Goal: Task Accomplishment & Management: Use online tool/utility

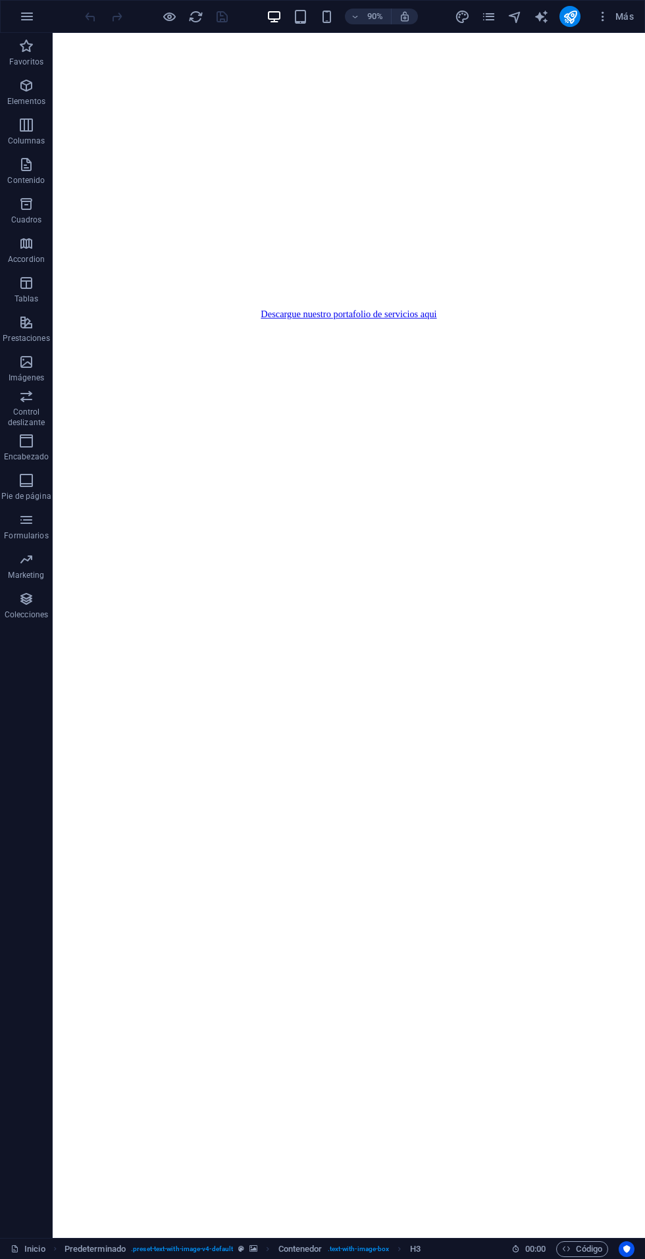
scroll to position [4394, 0]
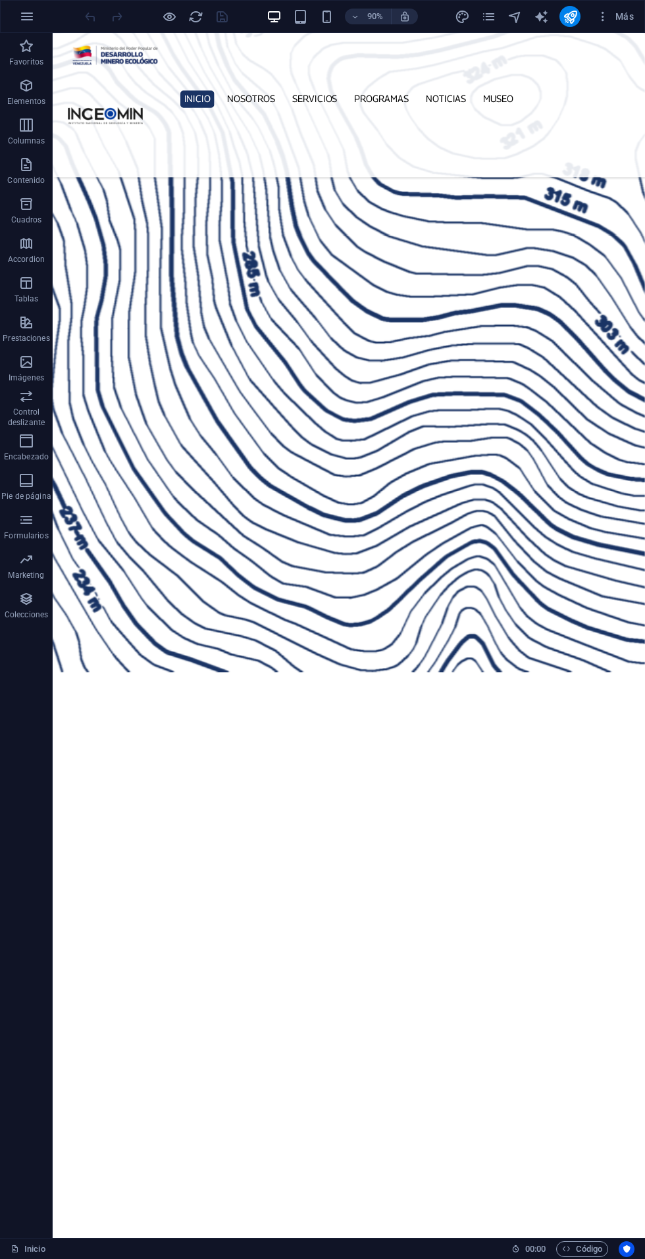
click at [571, 16] on icon "publish" at bounding box center [570, 16] width 15 height 15
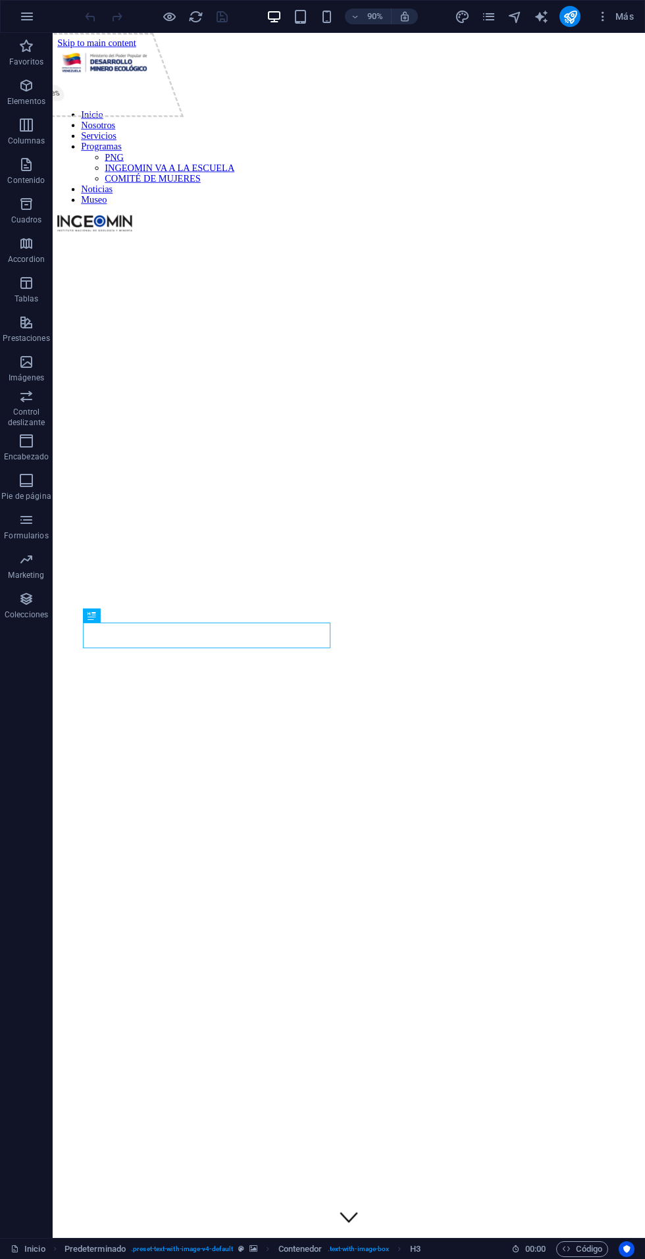
scroll to position [740, 0]
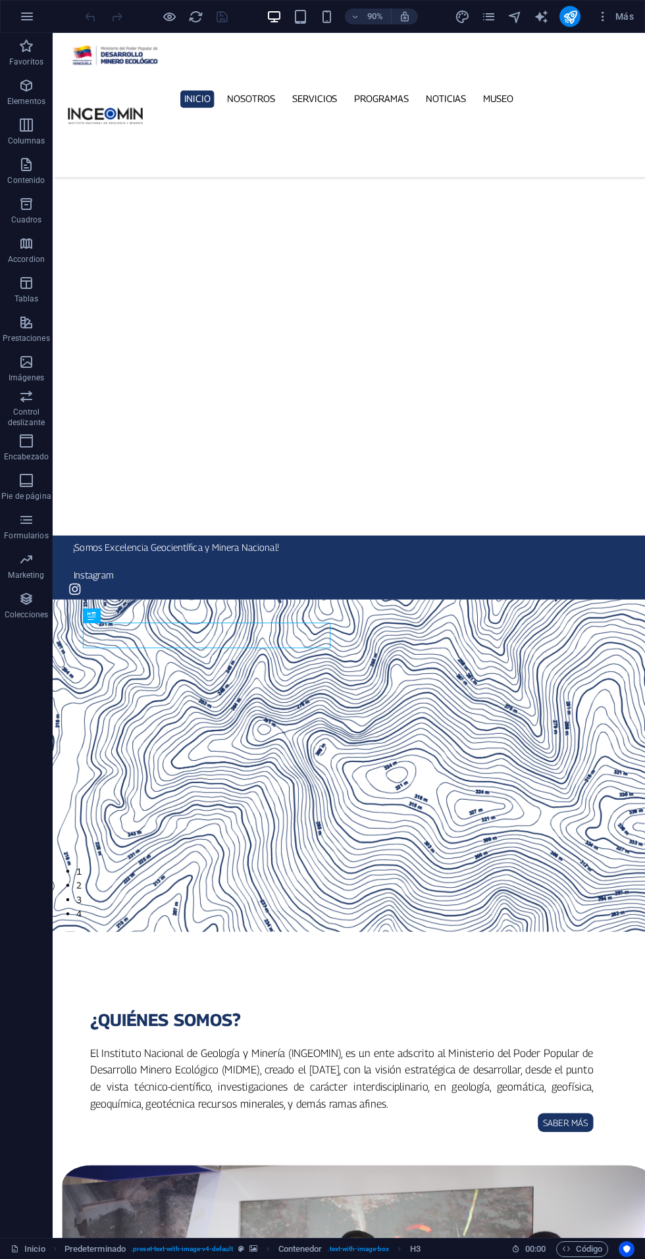
click at [493, 12] on icon "pages" at bounding box center [488, 16] width 15 height 15
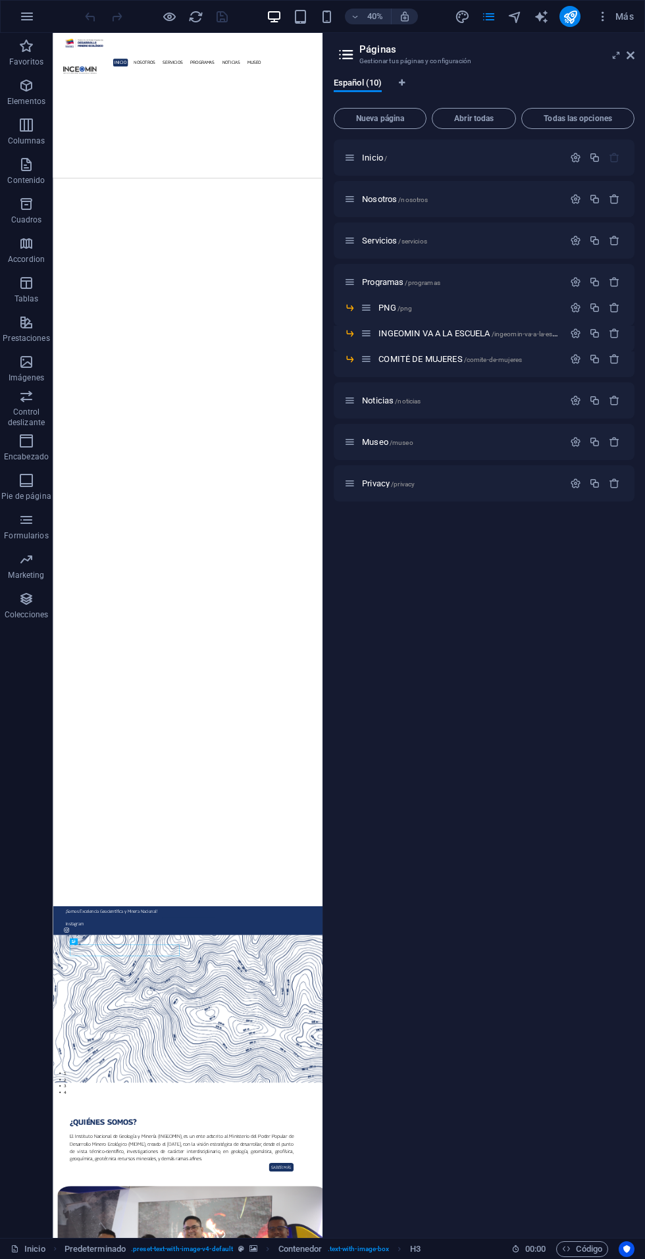
click at [392, 441] on span "/museo" at bounding box center [402, 442] width 24 height 7
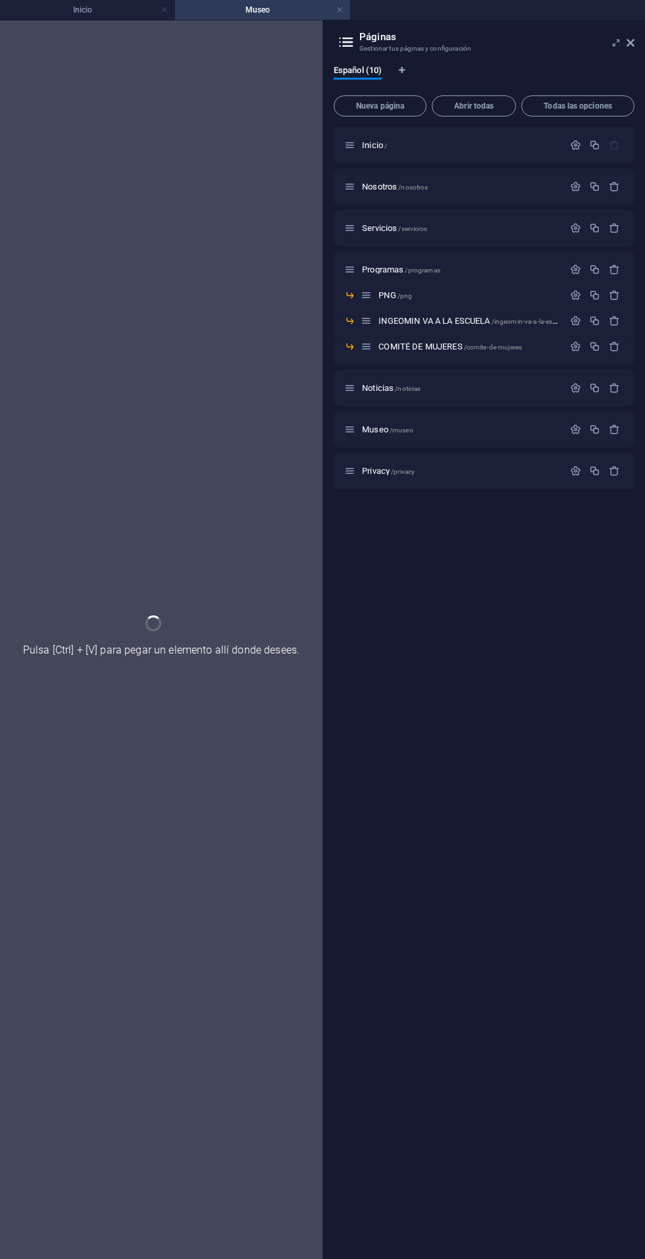
scroll to position [0, 0]
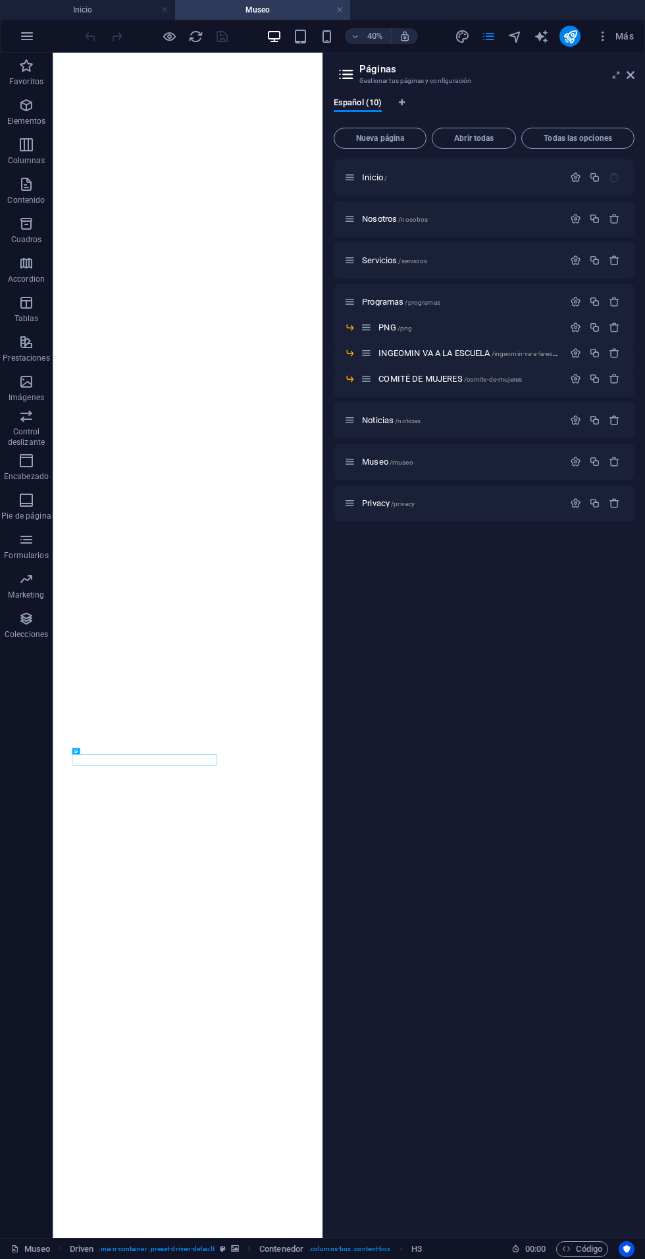
click at [630, 74] on icon at bounding box center [630, 75] width 8 height 11
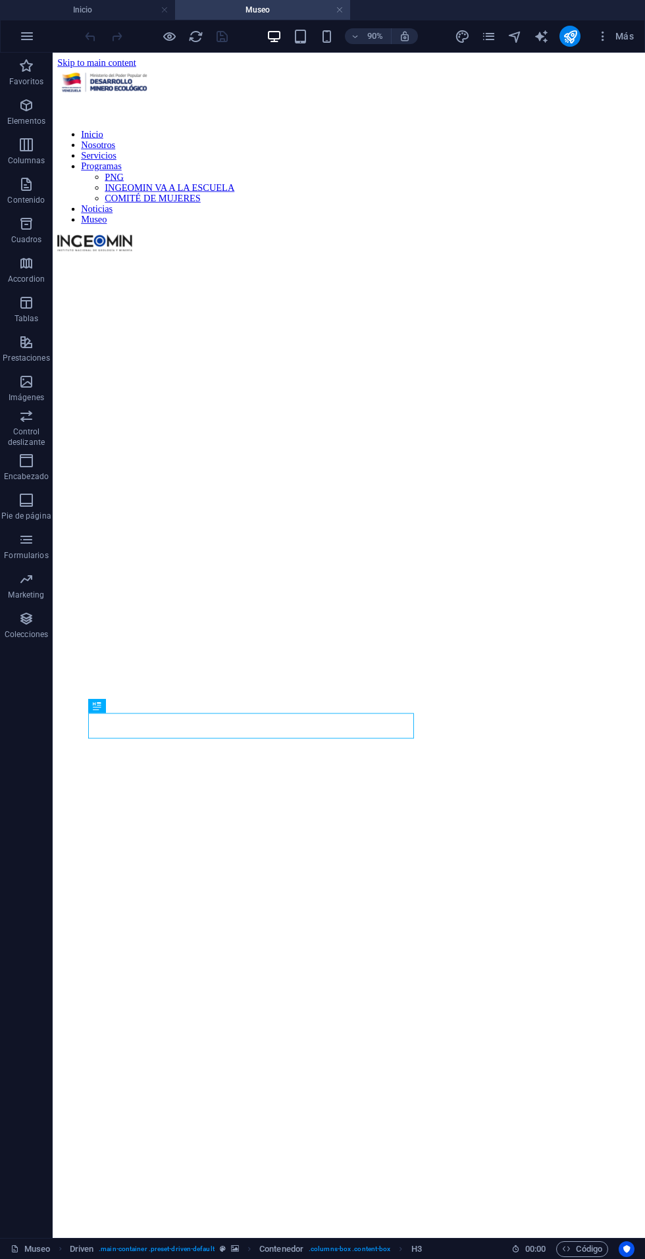
click at [320, 276] on figure at bounding box center [381, 276] width 647 height 0
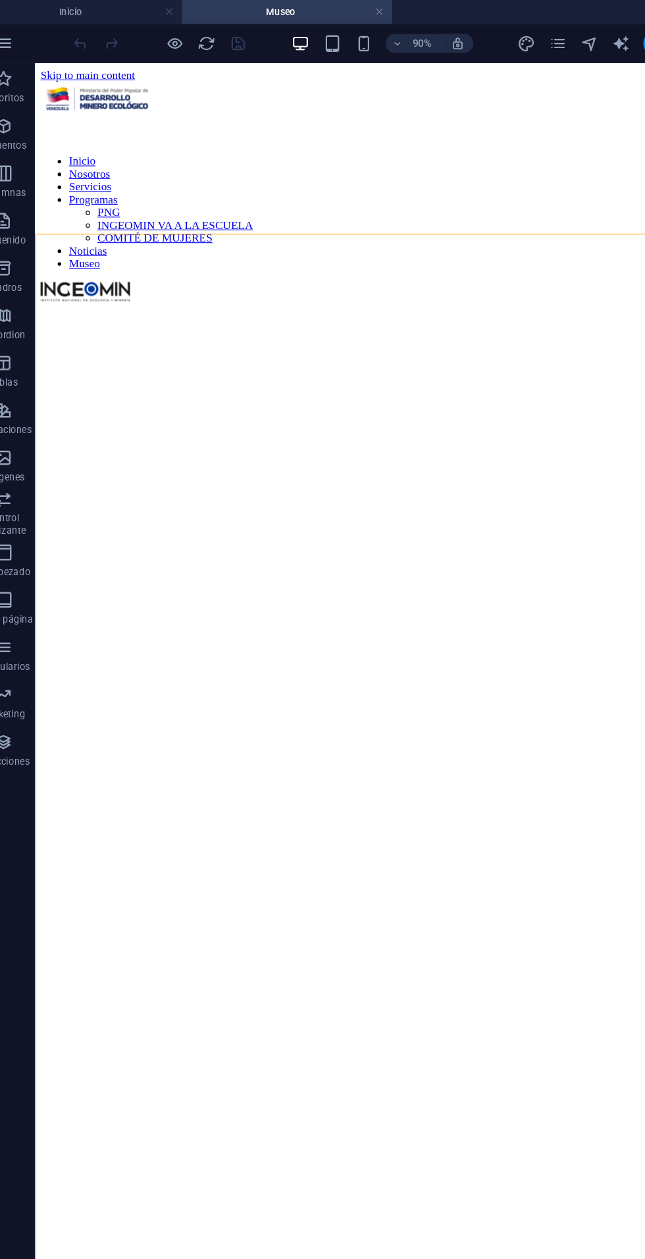
click at [247, 286] on figure at bounding box center [363, 286] width 647 height 0
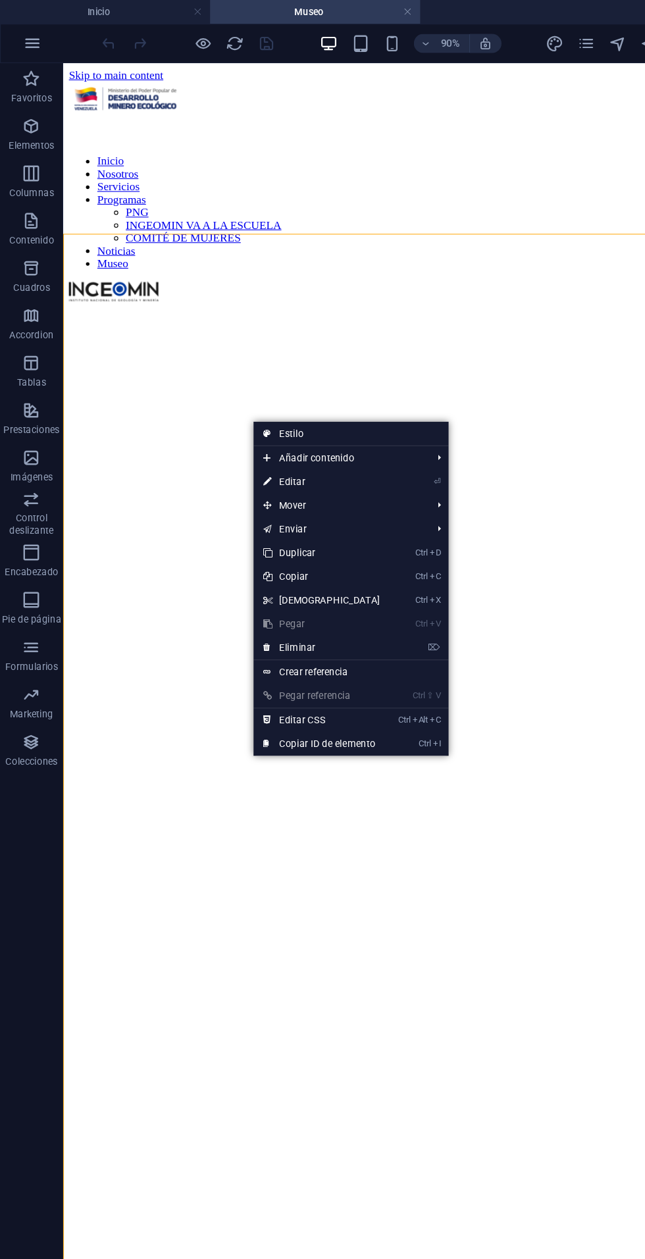
click at [259, 399] on link "⏎ Editar" at bounding box center [267, 401] width 113 height 20
select select "%"
select select "vh"
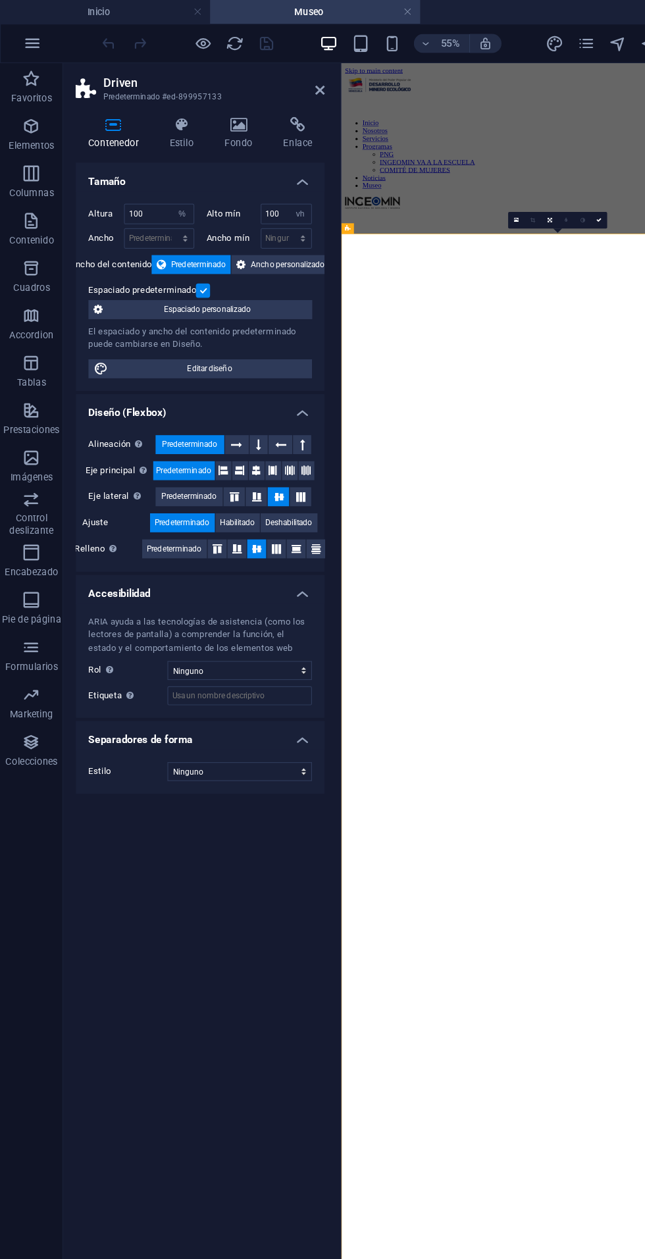
click at [199, 103] on icon at bounding box center [199, 103] width 44 height 13
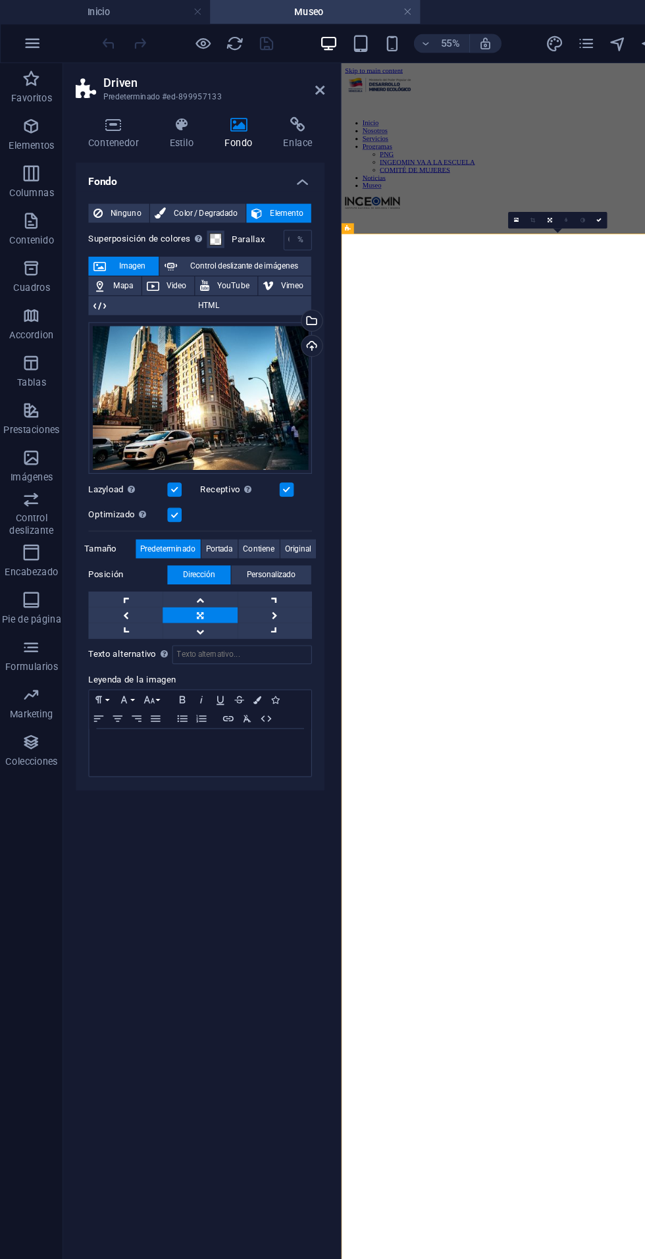
click at [263, 259] on div "Selecciona archivos del administrador de archivos, de la galería de fotos o car…" at bounding box center [259, 269] width 20 height 20
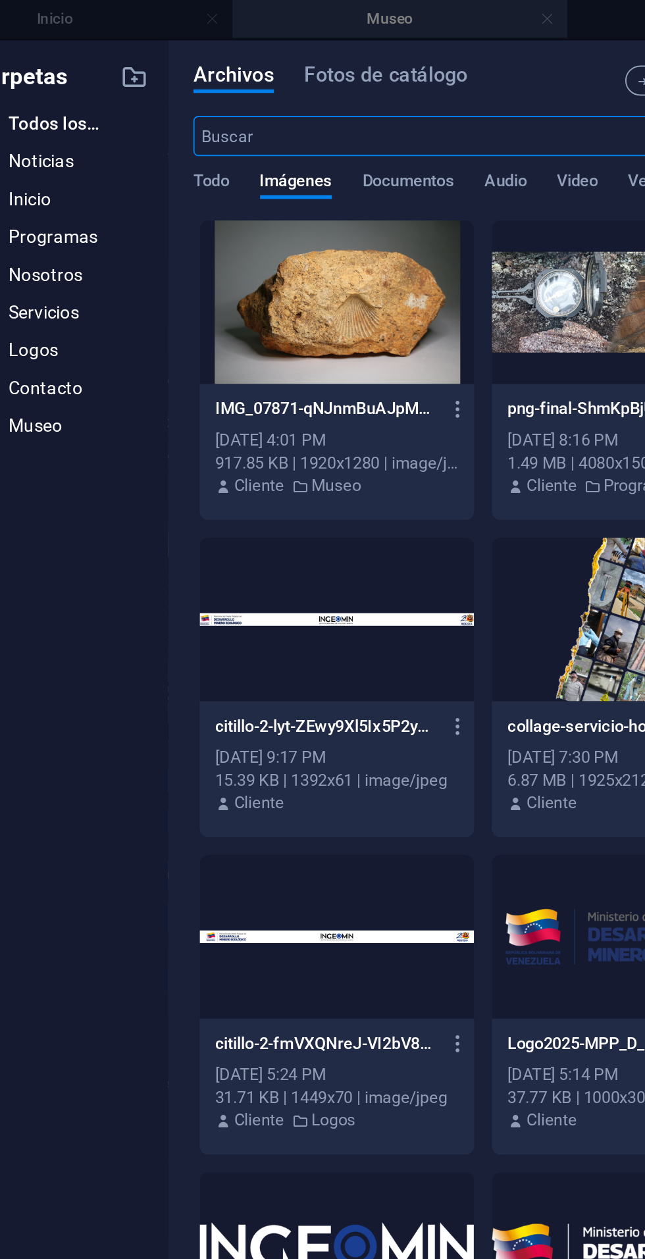
click at [232, 147] on div at bounding box center [229, 158] width 143 height 86
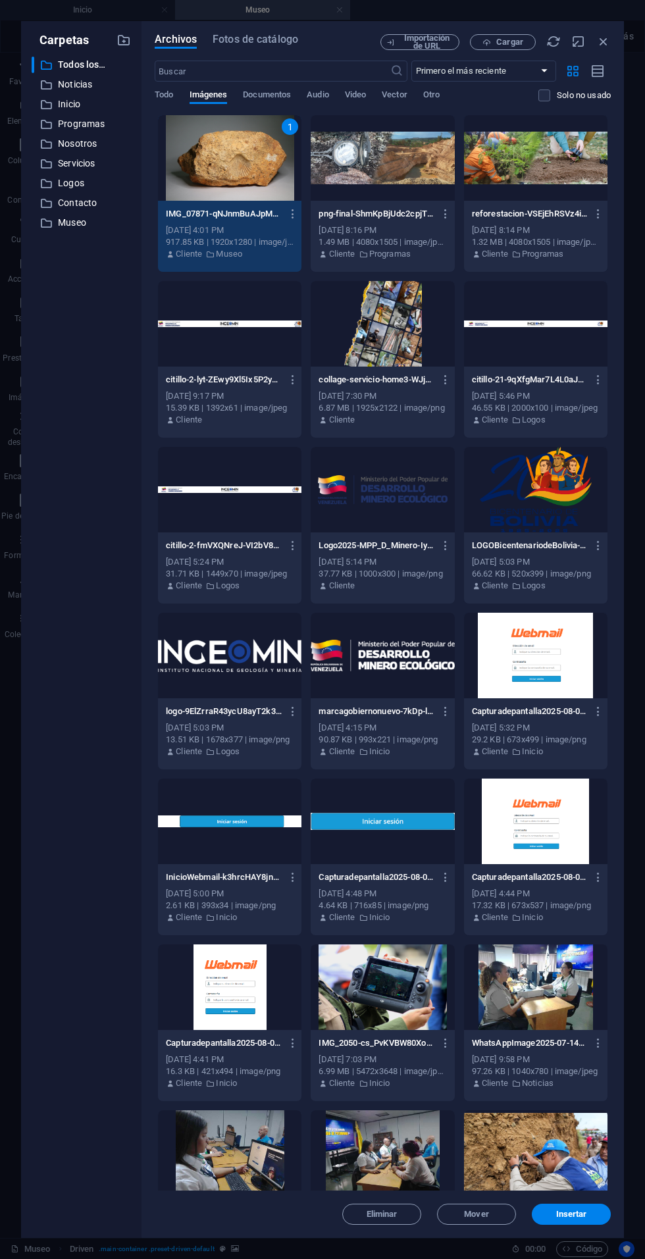
click at [590, 1219] on button "Insertar" at bounding box center [571, 1213] width 79 height 21
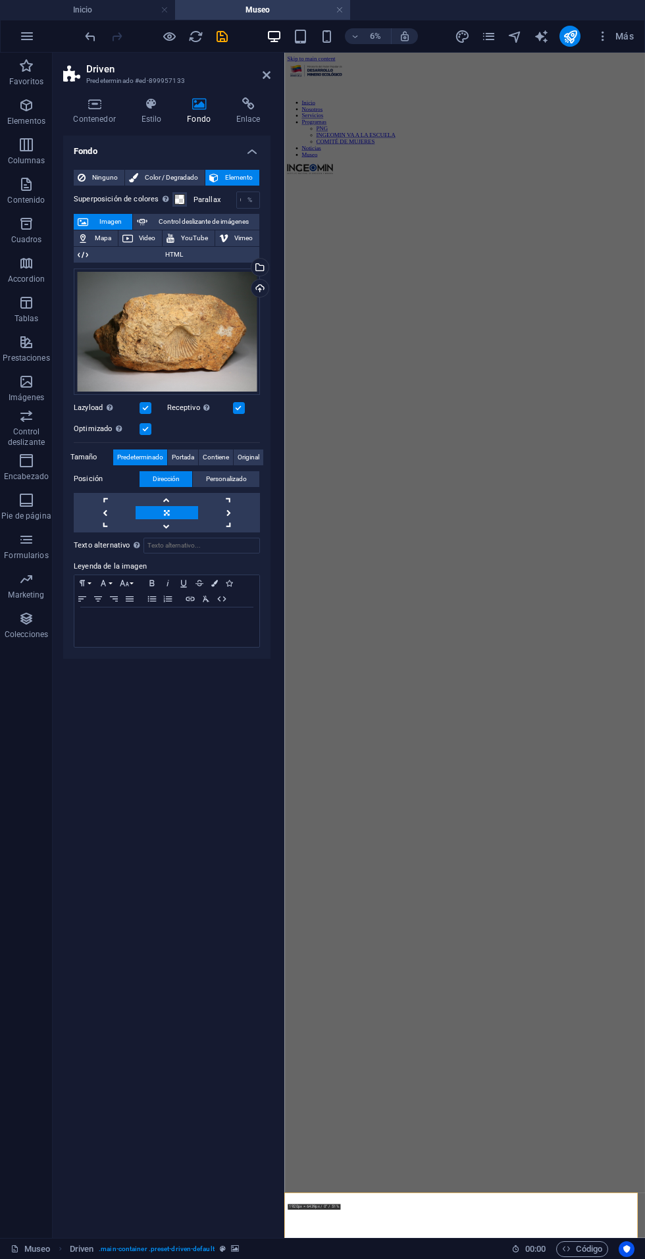
scroll to position [321, 0]
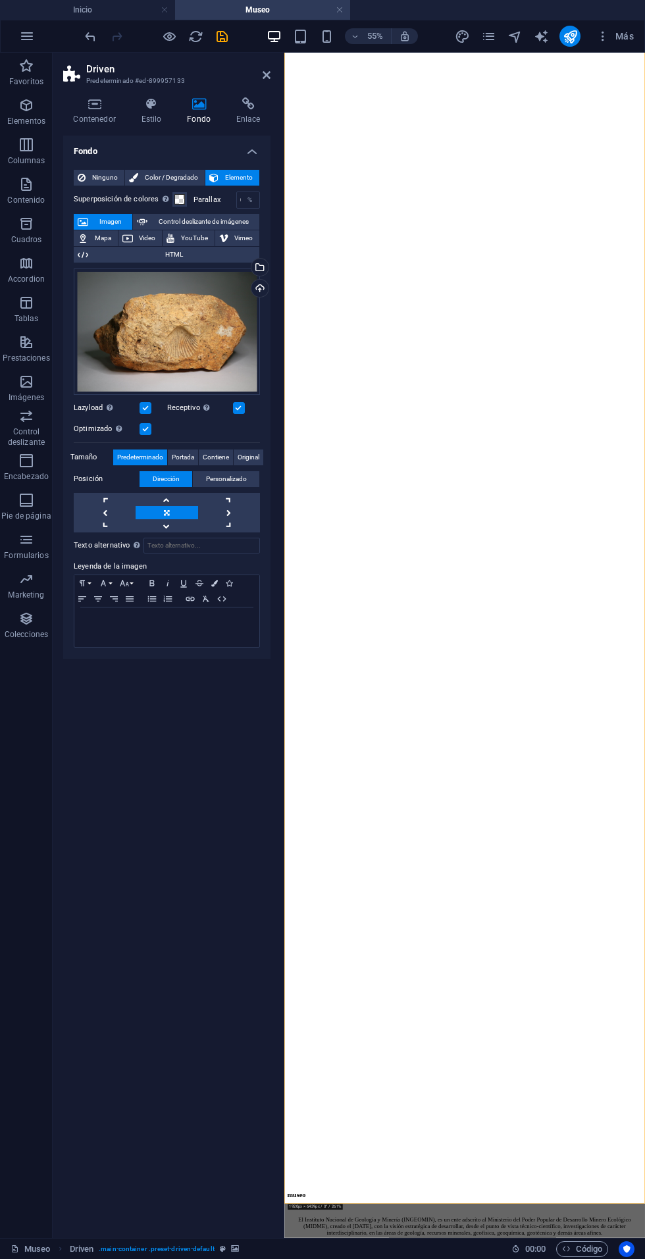
click at [269, 77] on icon at bounding box center [267, 75] width 8 height 11
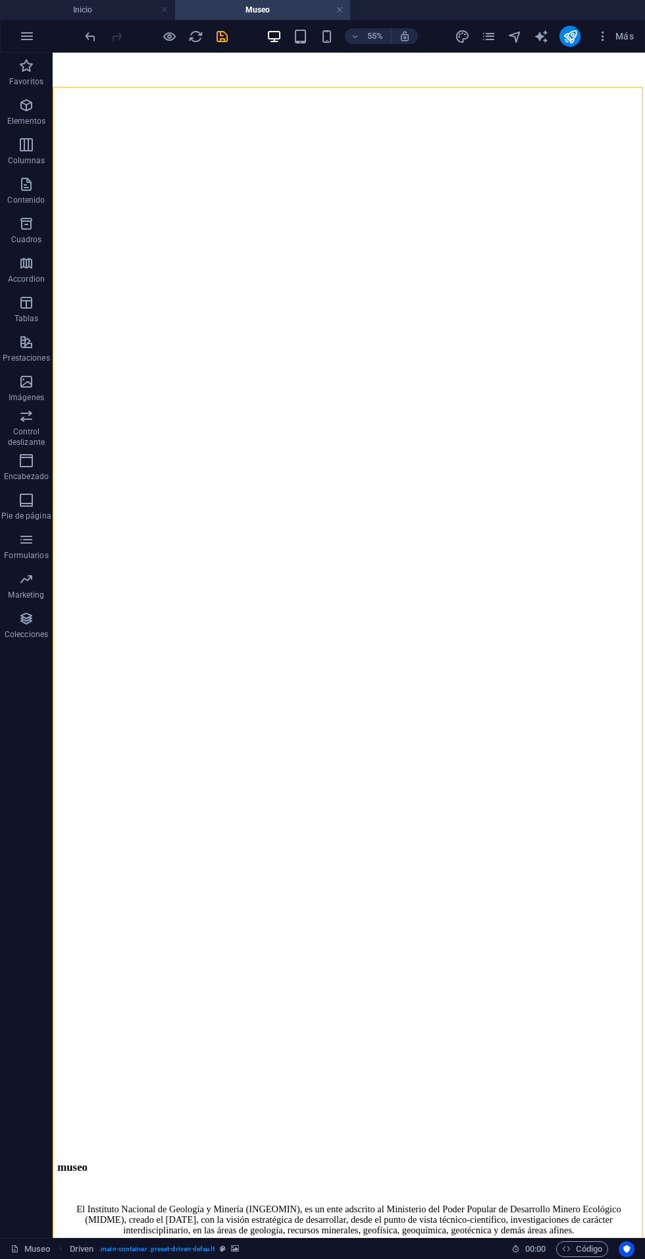
scroll to position [220, 0]
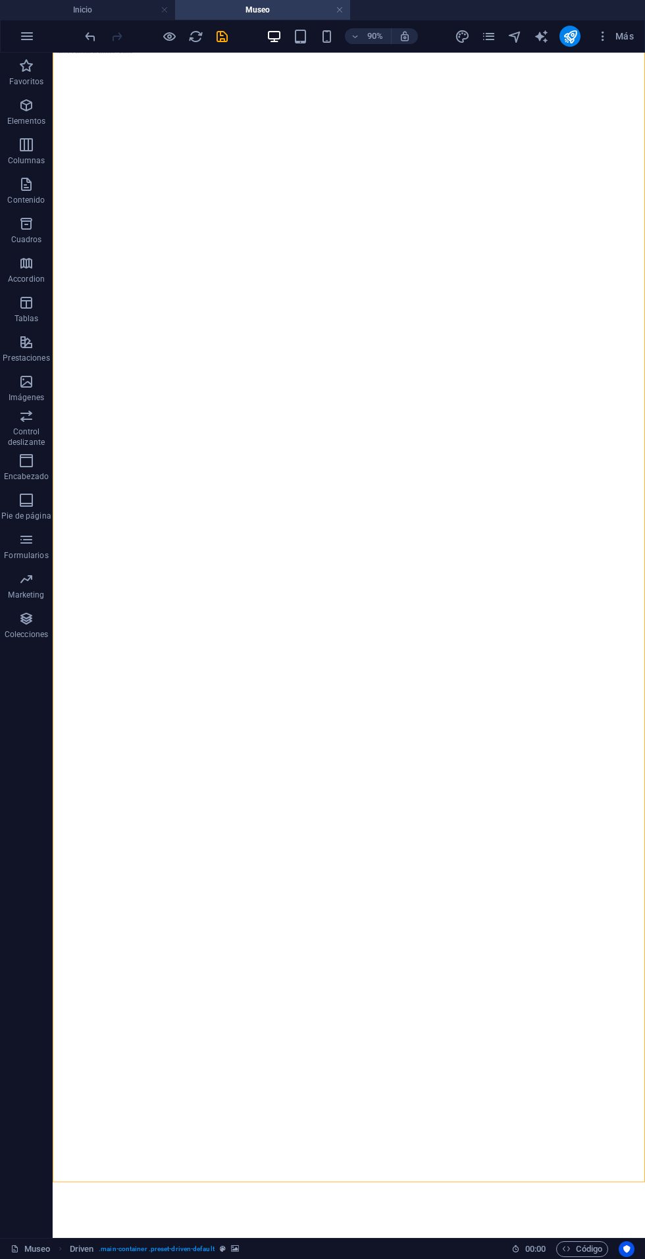
click at [221, 36] on icon "save" at bounding box center [221, 36] width 15 height 15
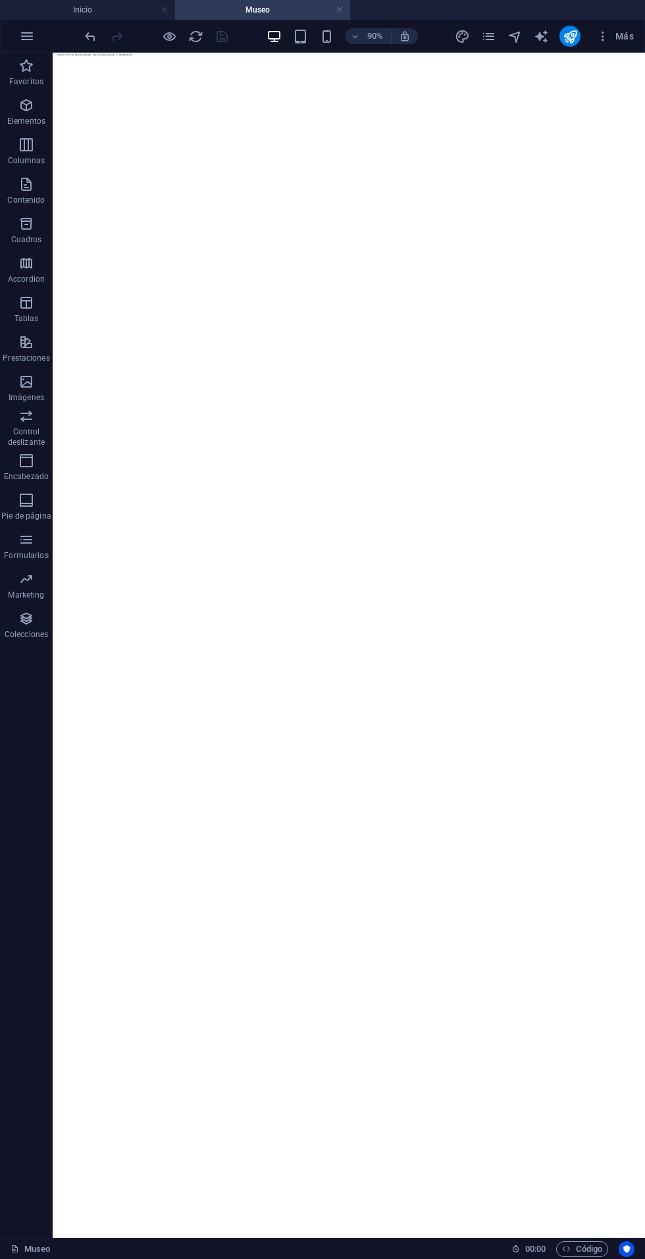
scroll to position [0, 0]
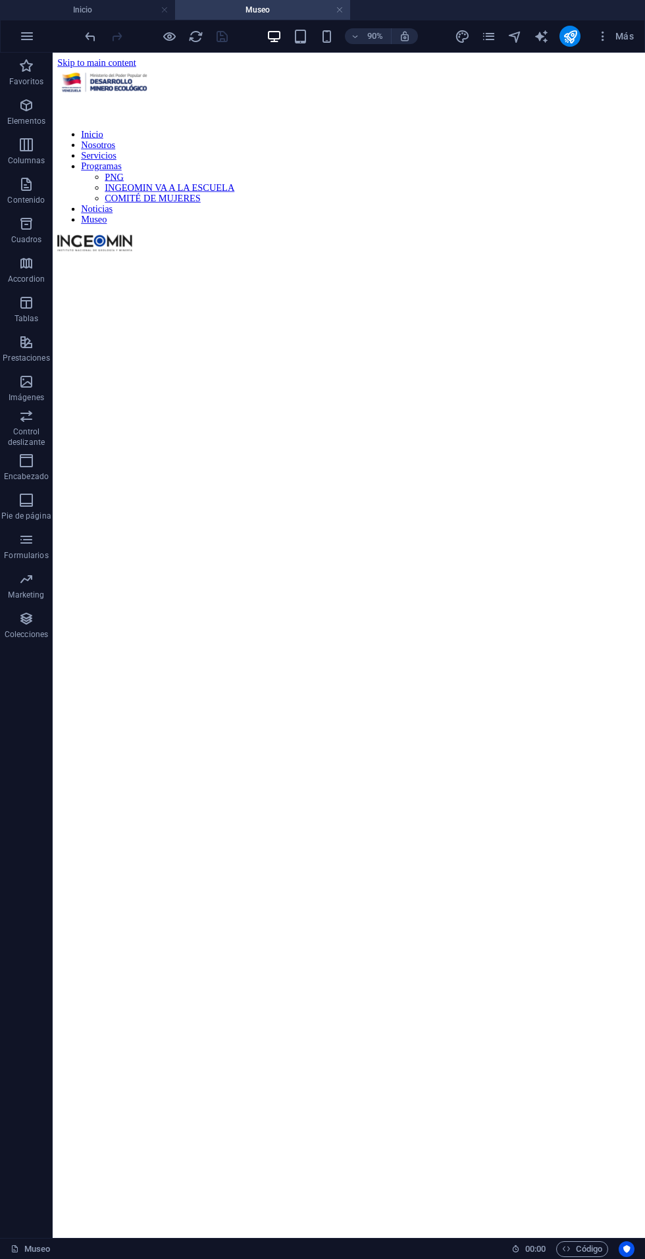
click at [489, 32] on icon "pages" at bounding box center [488, 36] width 15 height 15
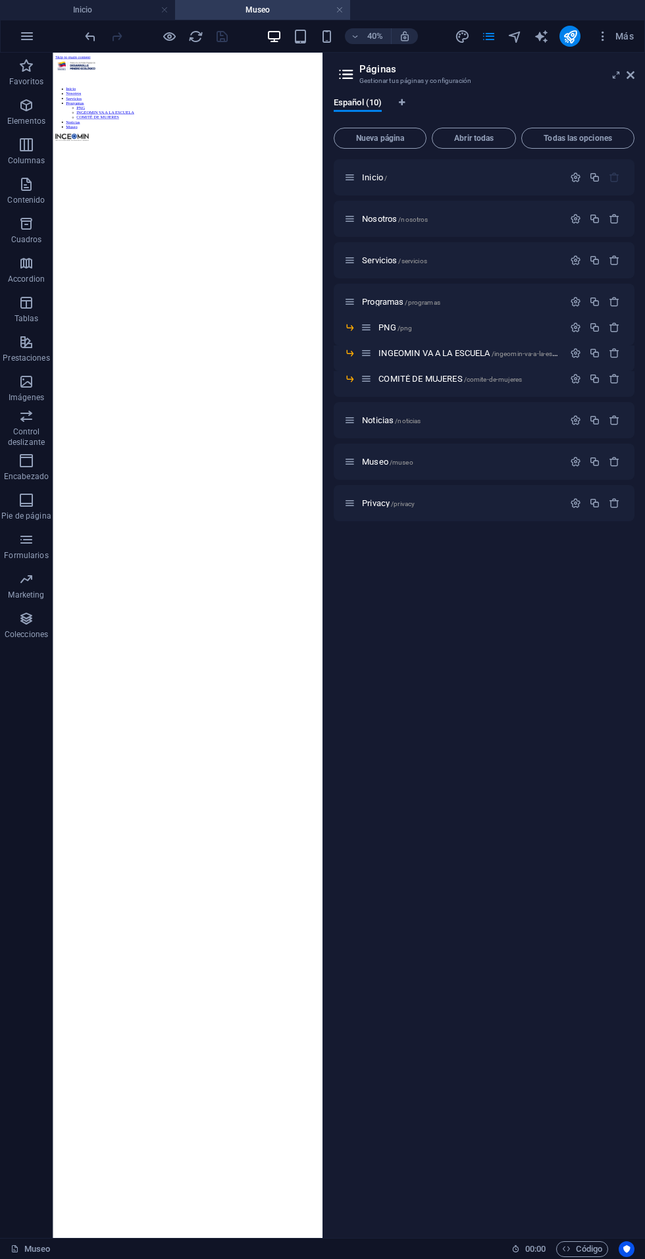
click at [401, 276] on figure at bounding box center [390, 276] width 664 height 0
click at [630, 74] on icon at bounding box center [630, 75] width 8 height 11
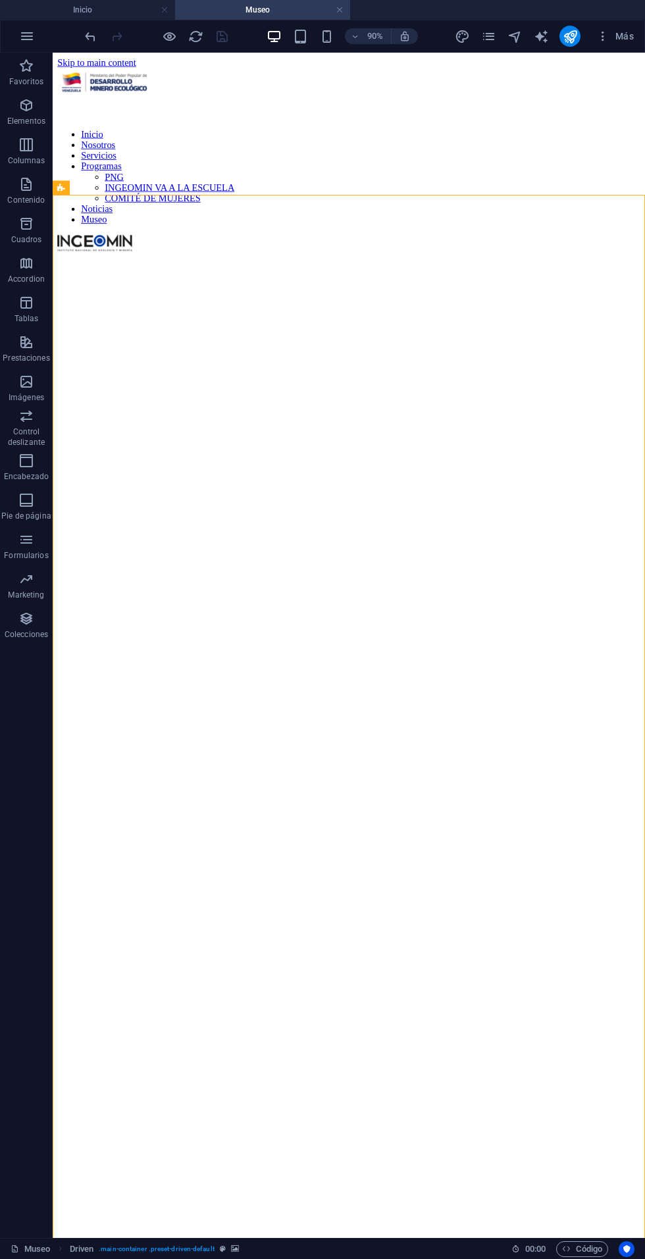
click at [564, 30] on icon "publish" at bounding box center [570, 36] width 15 height 15
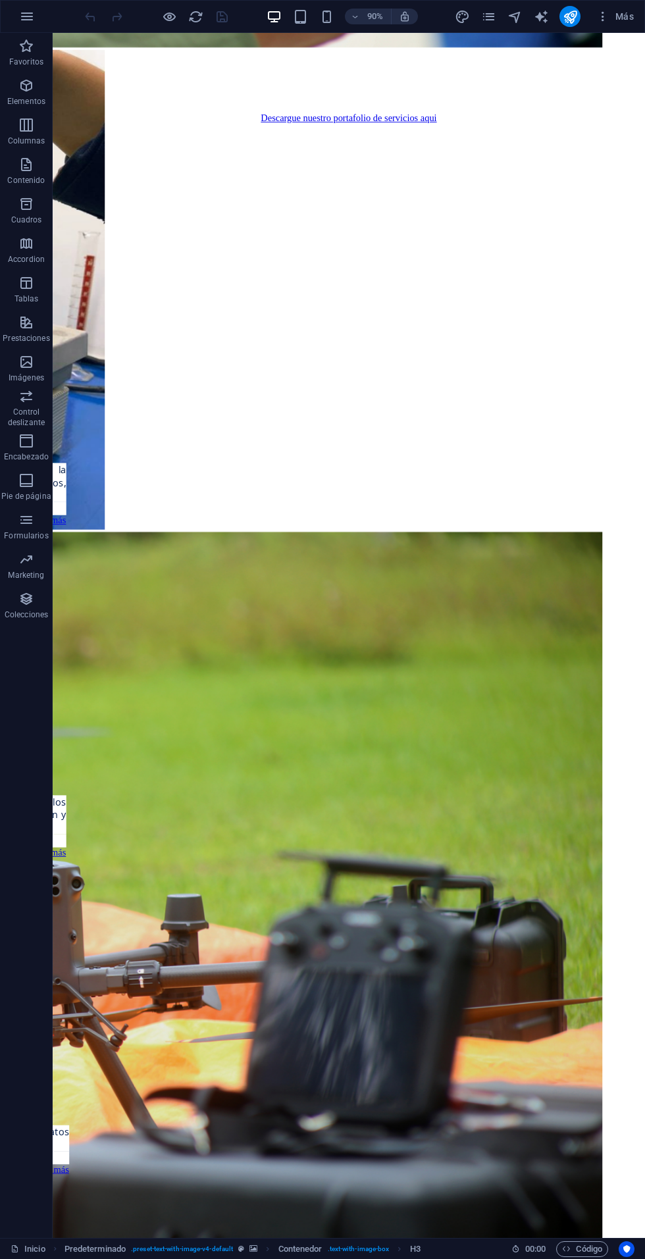
scroll to position [4394, 0]
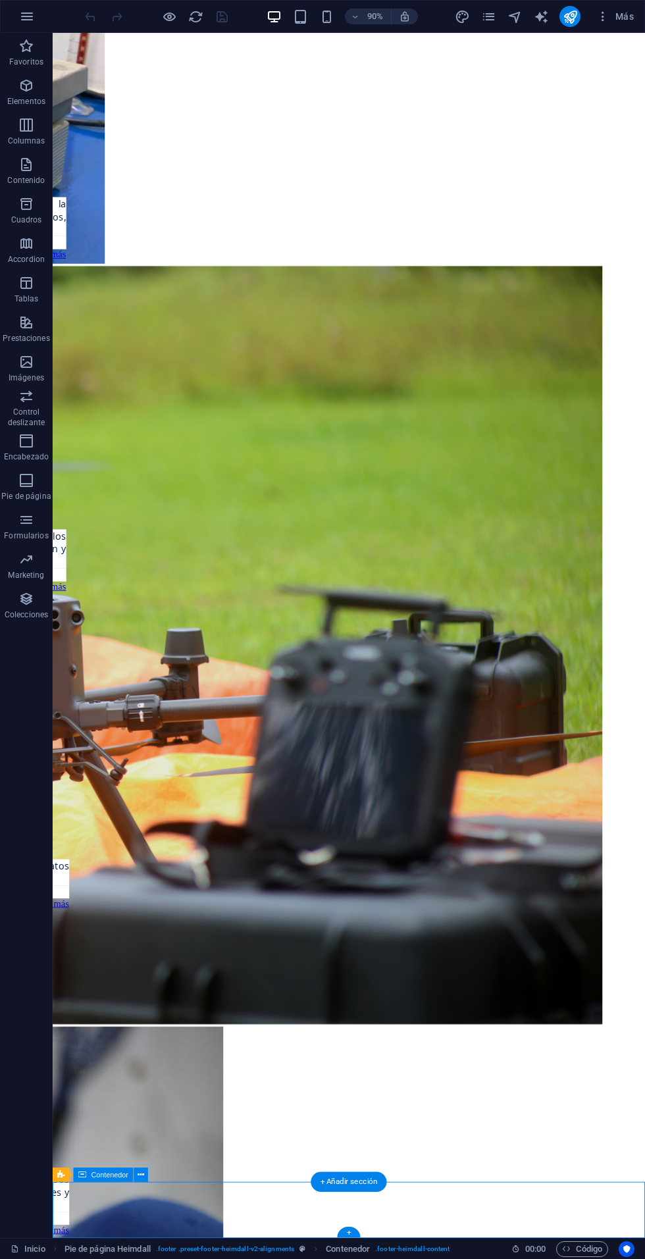
click at [0, 0] on span "Pie de página Heimdall" at bounding box center [0, 0] width 0 height 0
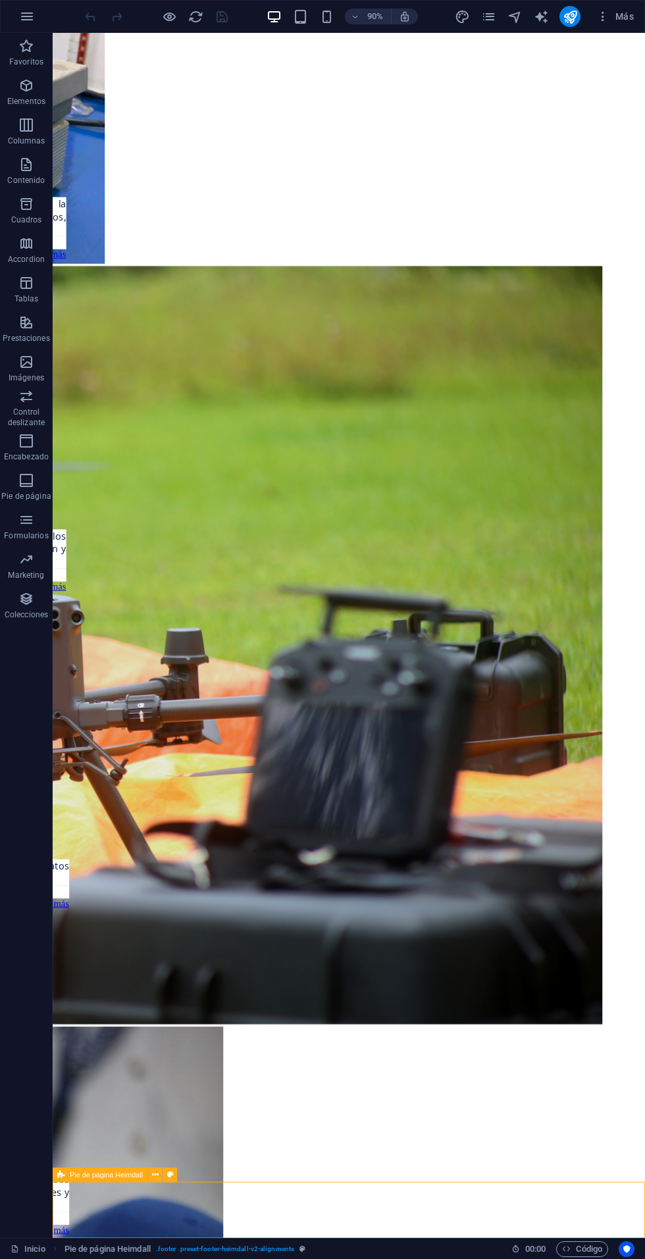
click at [120, 1172] on span "Pie de página Heimdall" at bounding box center [106, 1174] width 73 height 7
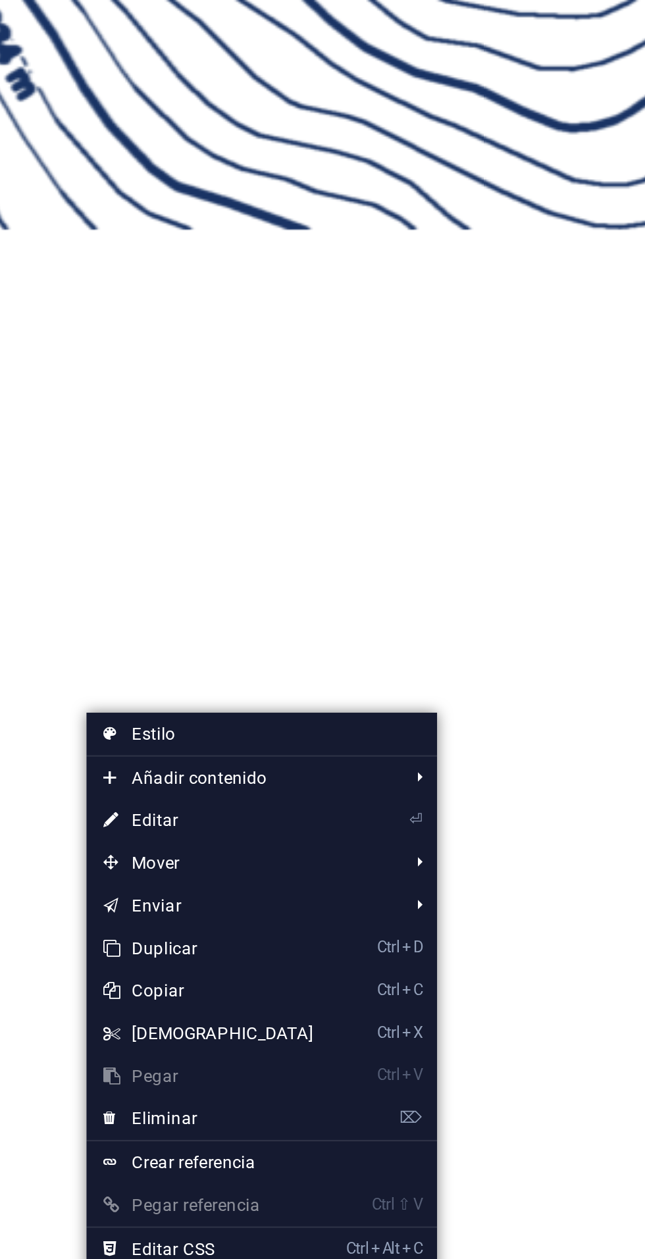
click at [166, 1021] on link "Ctrl C Copiar" at bounding box center [181, 1025] width 113 height 20
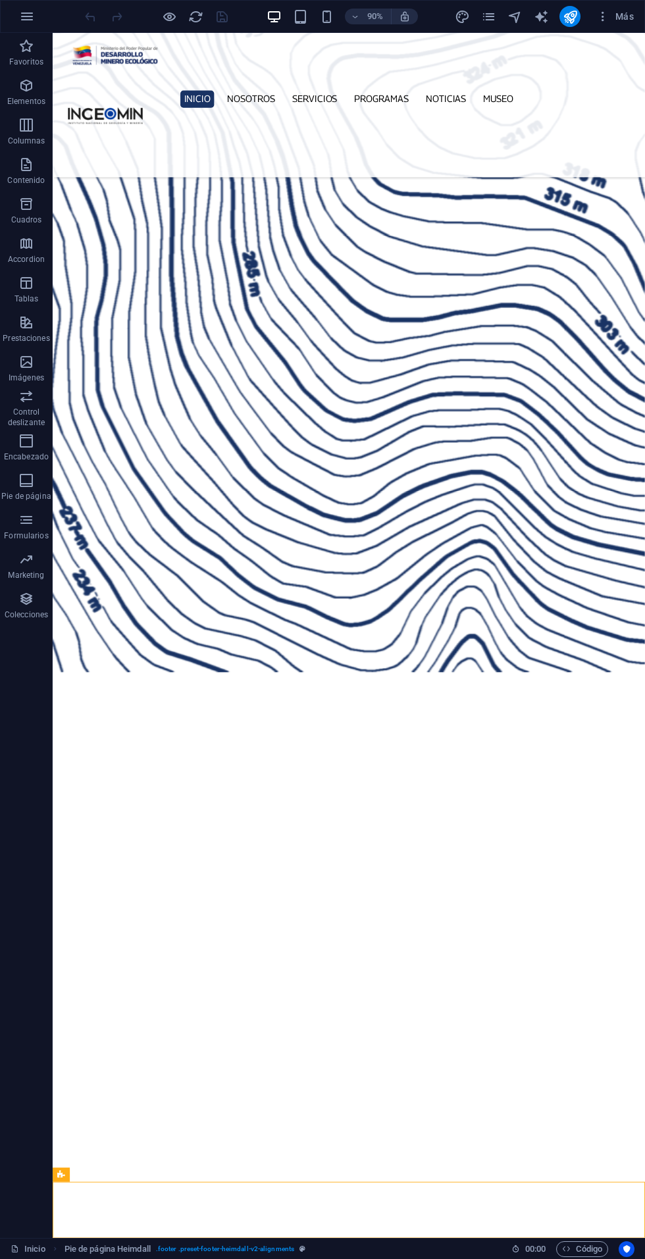
click at [488, 16] on icon "pages" at bounding box center [488, 16] width 15 height 15
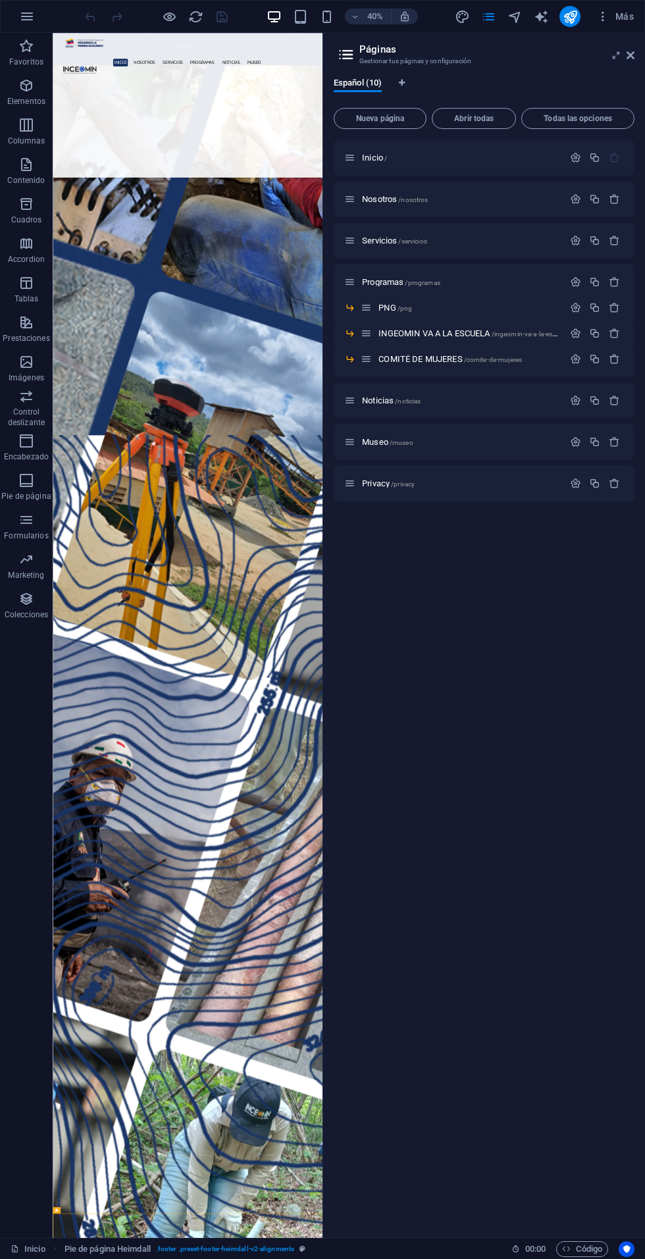
scroll to position [4344, 0]
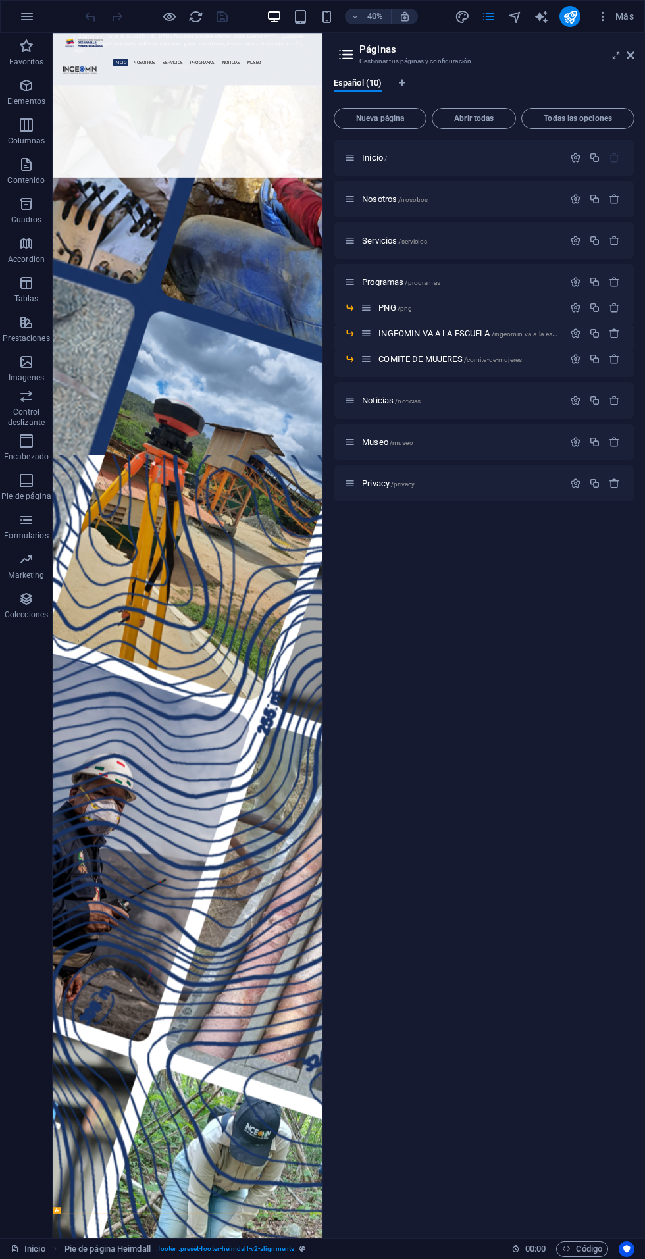
click at [412, 307] on p "PNG /png" at bounding box center [468, 307] width 181 height 9
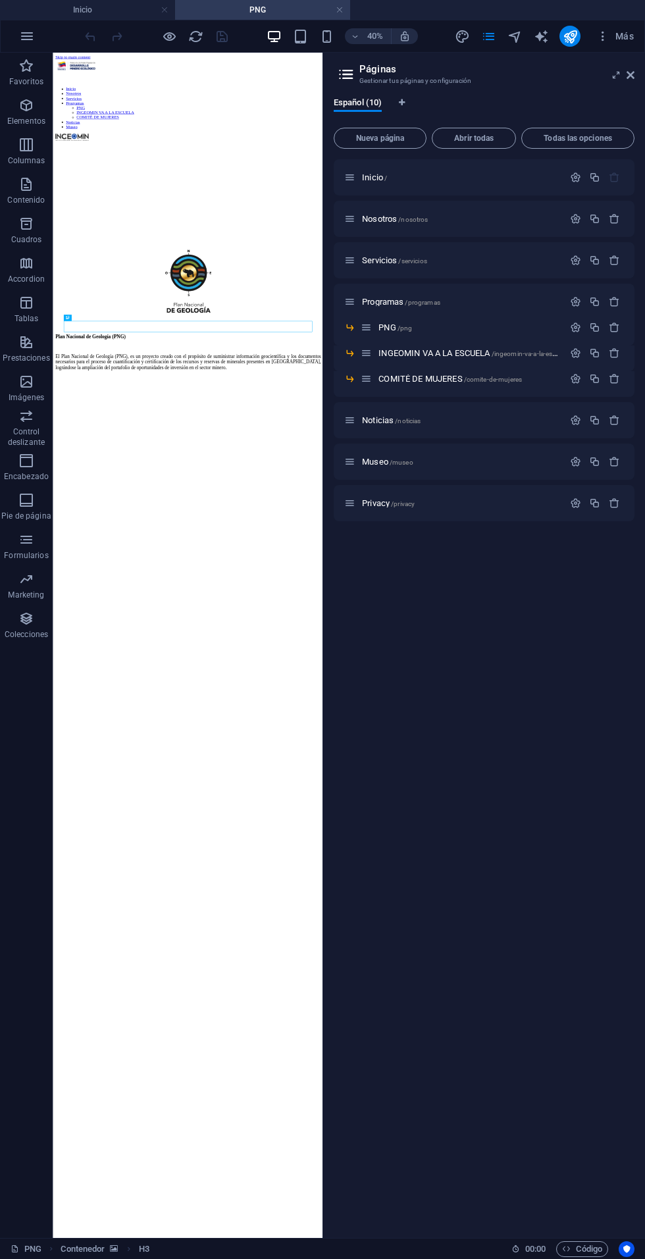
scroll to position [0, 0]
click at [630, 75] on icon at bounding box center [630, 75] width 8 height 11
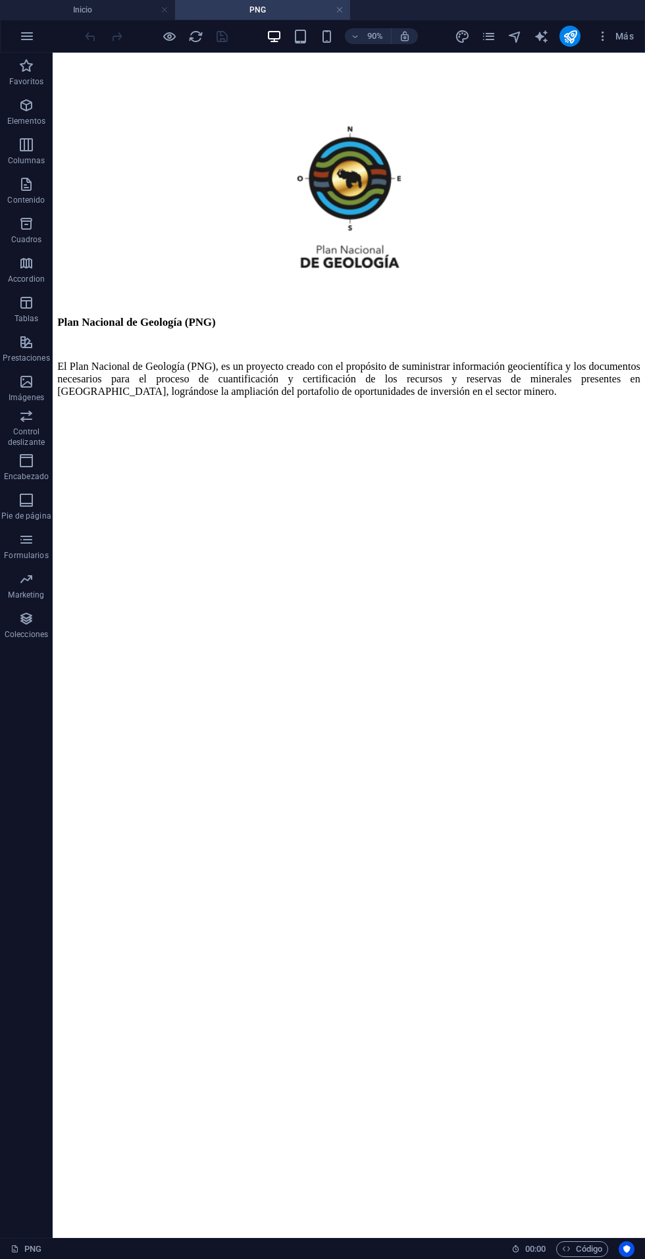
scroll to position [636, 0]
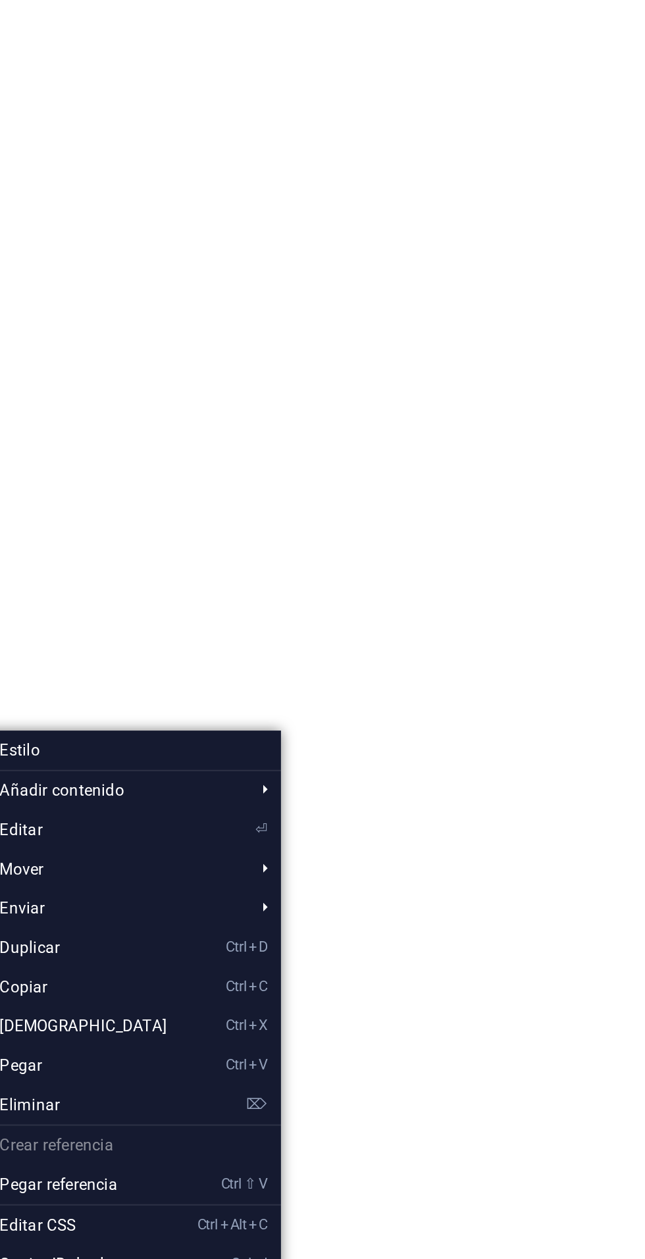
click at [151, 1074] on link "Ctrl V Pegar" at bounding box center [163, 1073] width 113 height 20
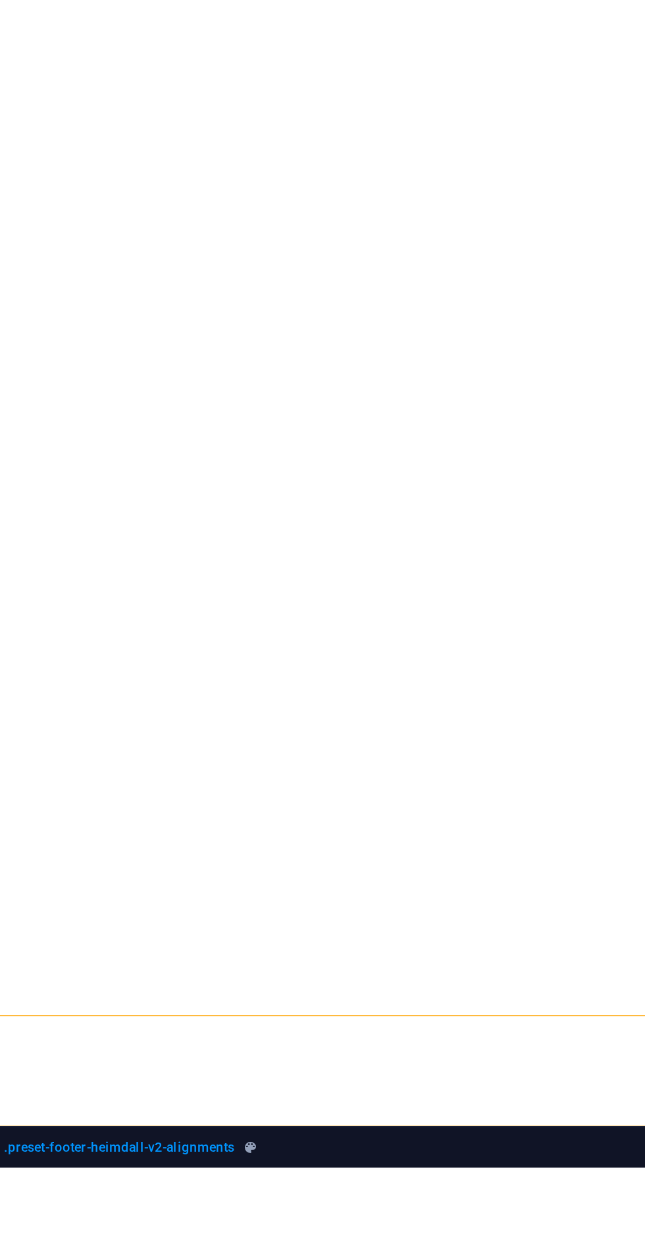
scroll to position [698, 0]
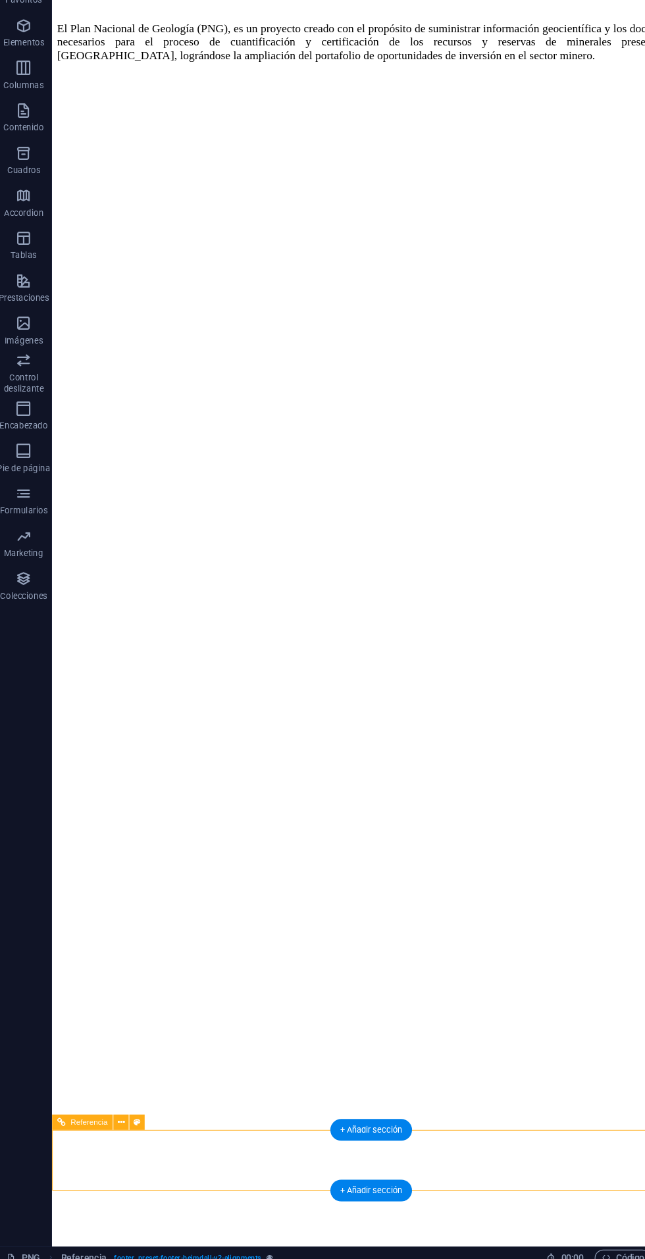
scroll to position [693, 0]
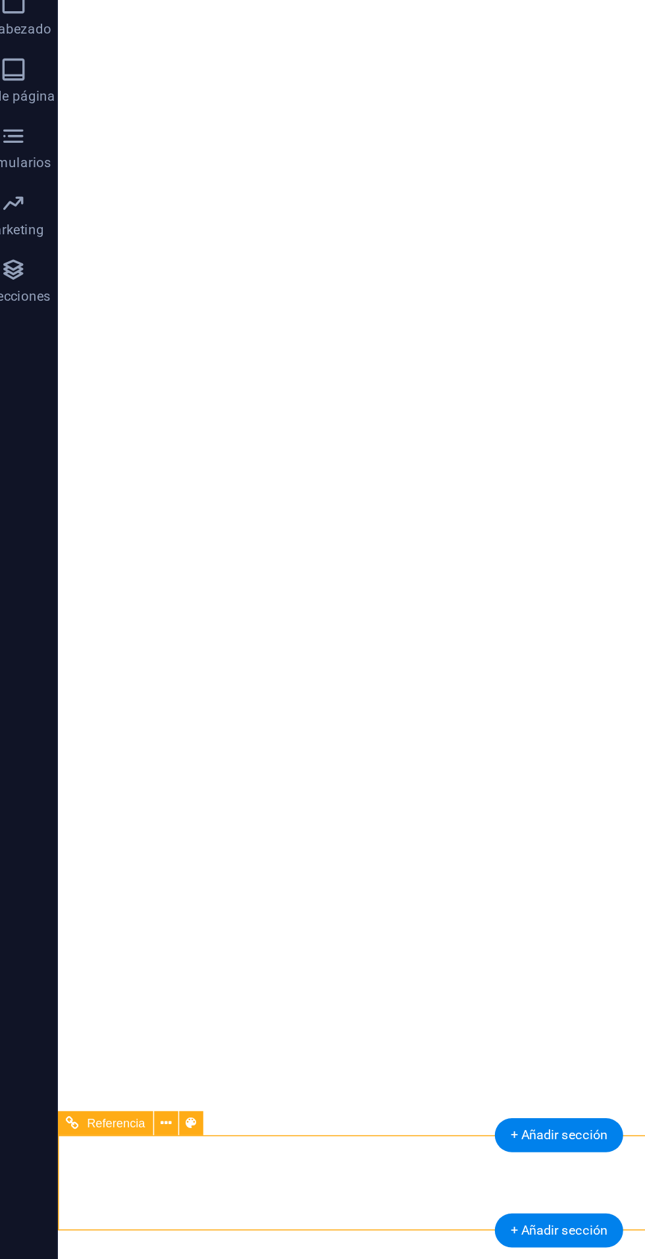
click at [114, 1122] on icon at bounding box center [116, 1123] width 7 height 13
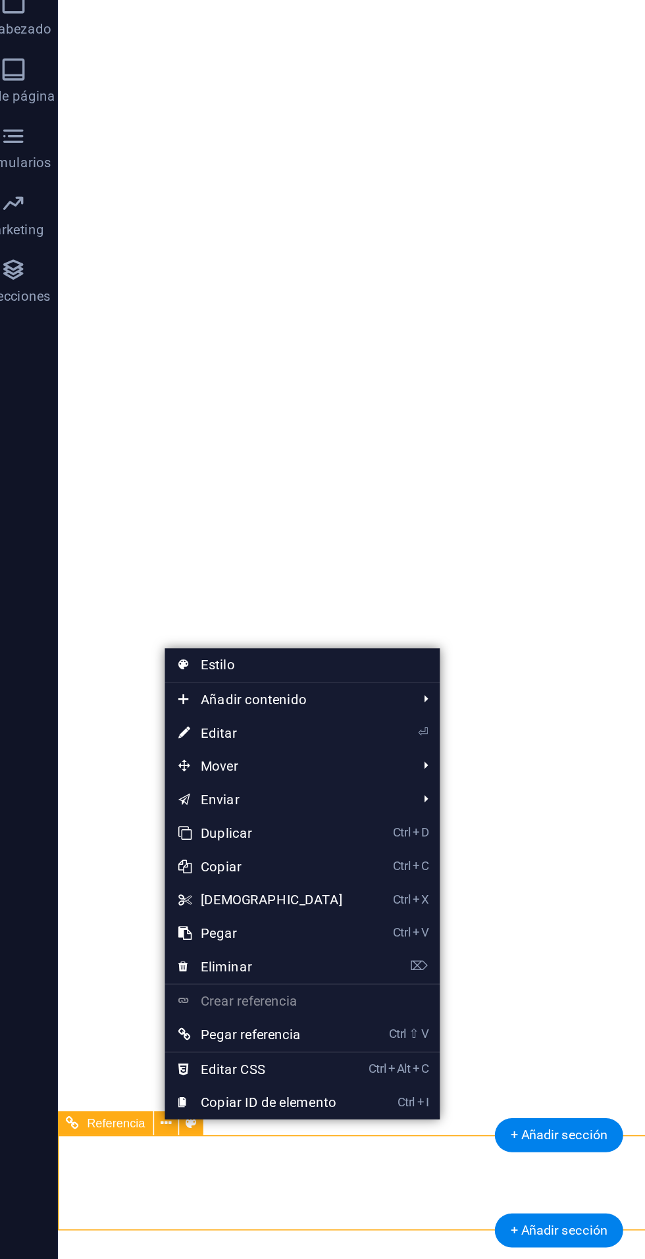
click at [175, 1033] on link "⌦ Eliminar" at bounding box center [172, 1030] width 113 height 20
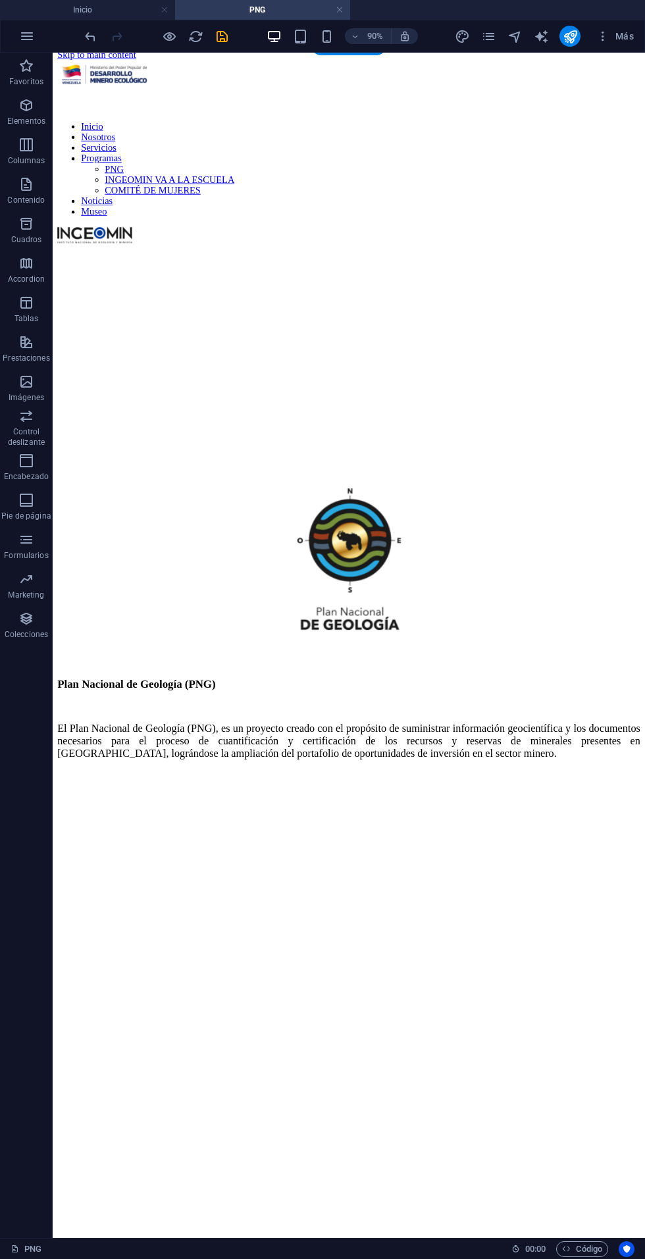
scroll to position [0, 0]
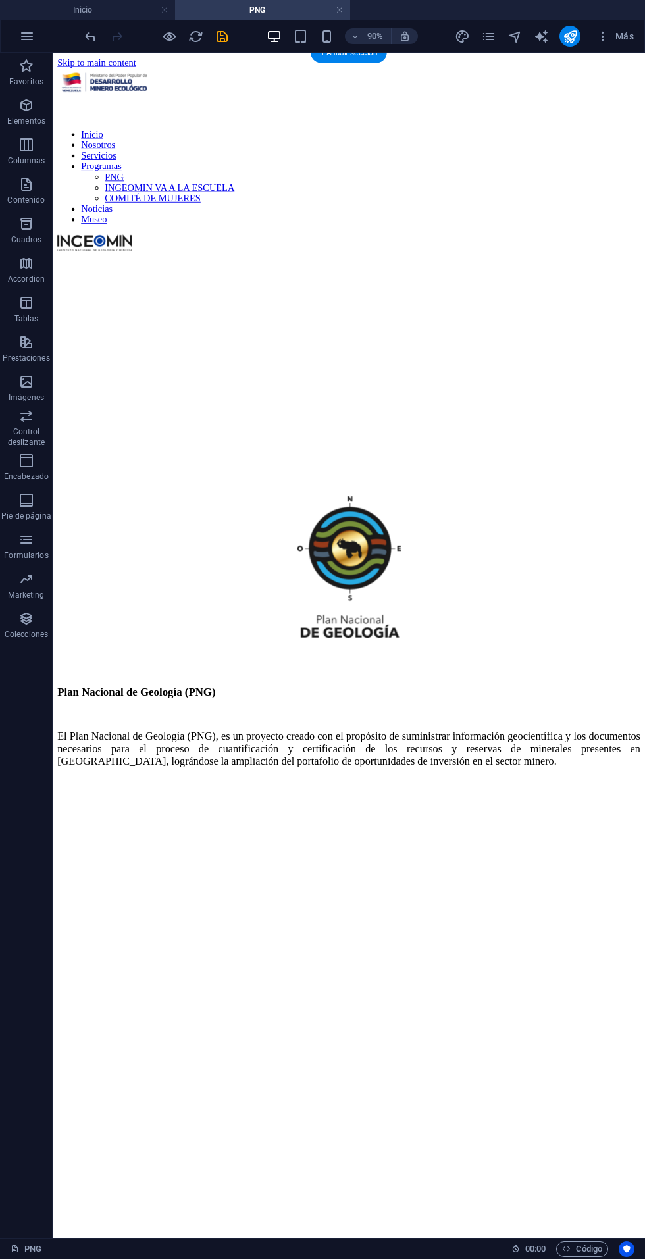
click at [221, 36] on icon "save" at bounding box center [221, 36] width 15 height 15
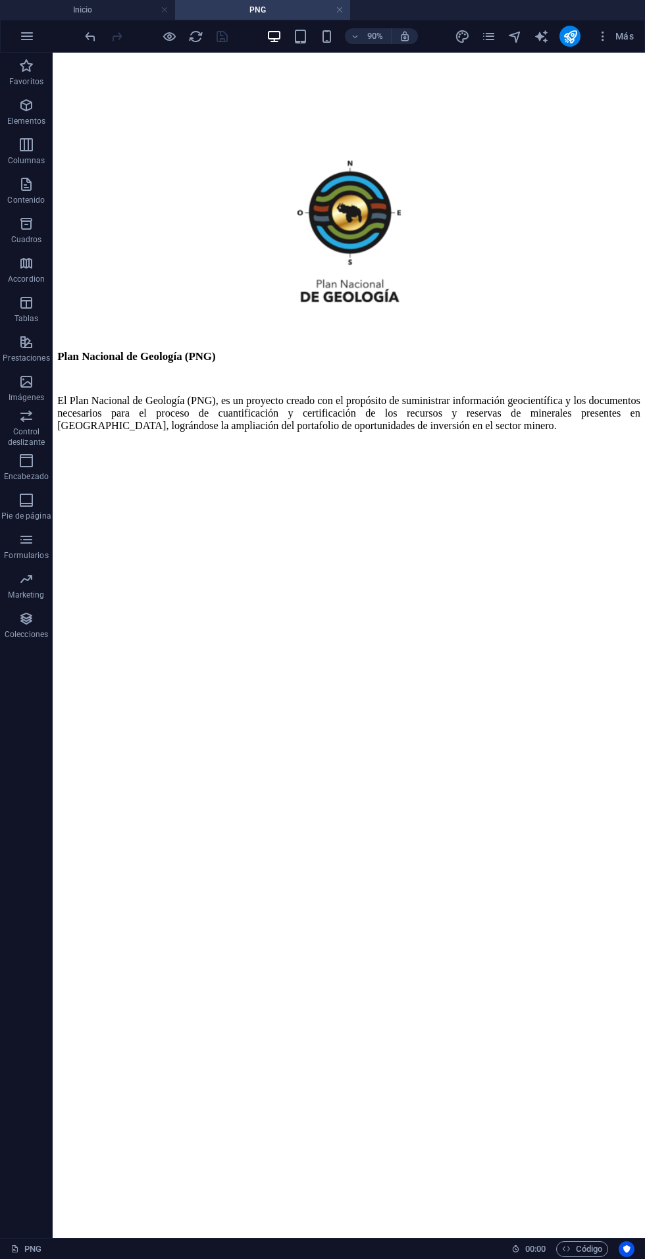
scroll to position [636, 0]
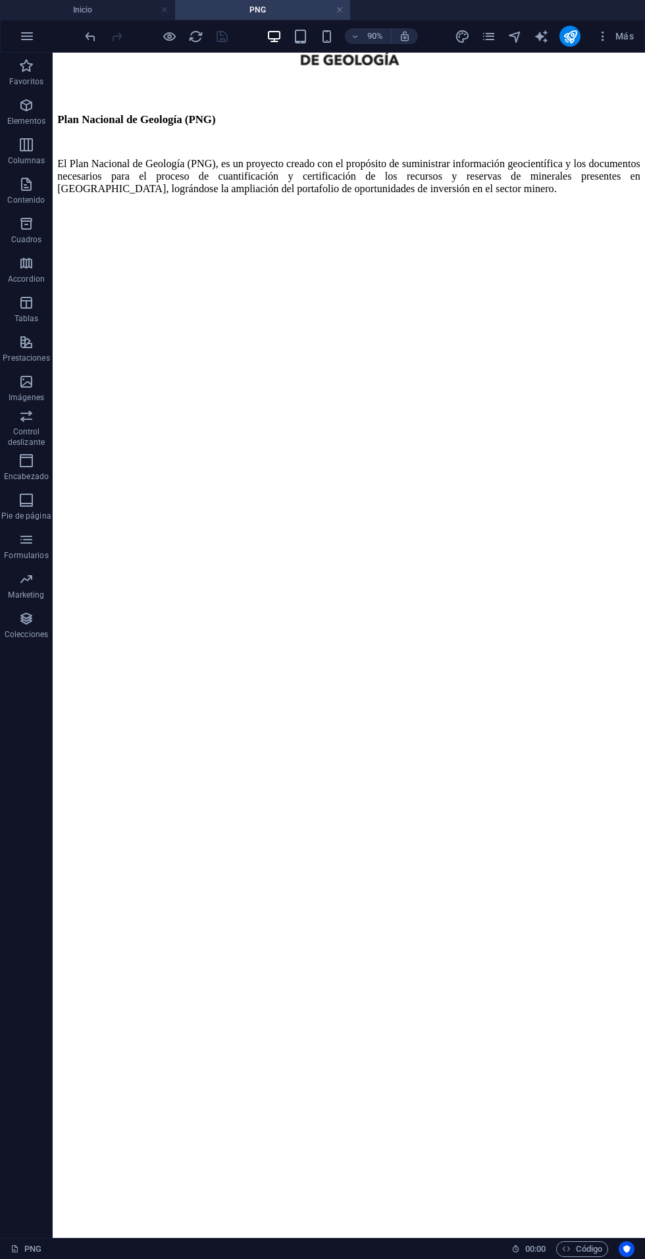
click at [566, 48] on div "90% Más" at bounding box center [322, 36] width 643 height 32
click at [572, 40] on icon "publish" at bounding box center [570, 36] width 15 height 15
